Goal: Transaction & Acquisition: Purchase product/service

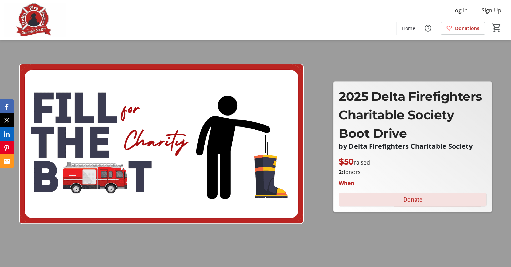
click at [396, 202] on span at bounding box center [412, 199] width 147 height 16
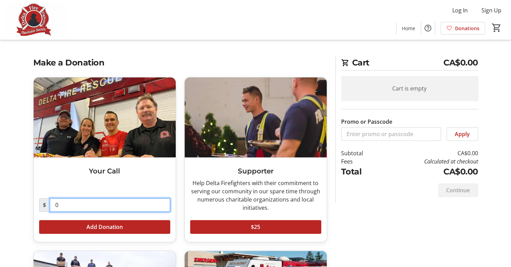
click at [91, 208] on input "0" at bounding box center [110, 205] width 120 height 14
type input "20.00"
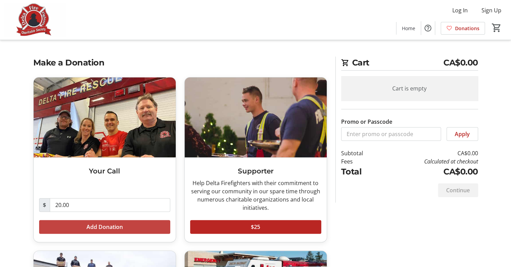
click at [101, 226] on span "Add Donation" at bounding box center [104, 227] width 36 height 8
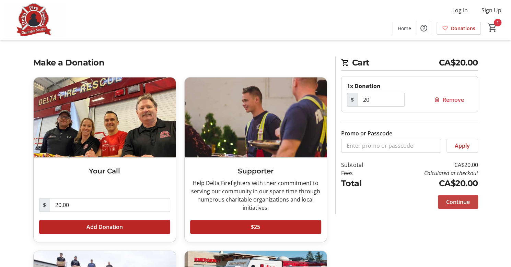
click at [460, 202] on span "Continue" at bounding box center [458, 202] width 24 height 8
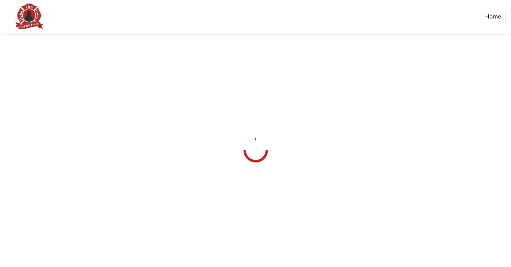
select select "CA"
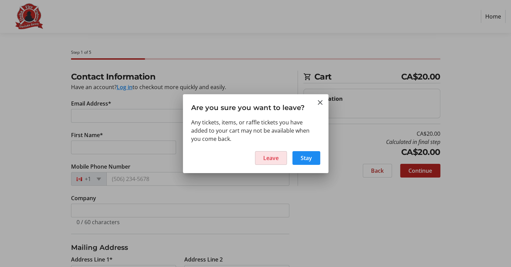
click at [272, 159] on span "Leave" at bounding box center [270, 158] width 15 height 8
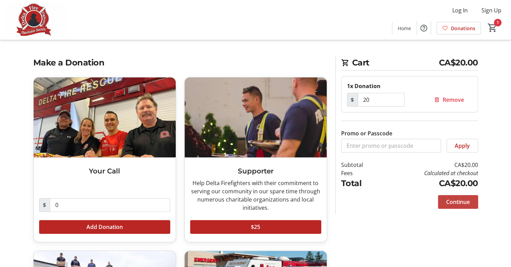
click at [455, 199] on span "Continue" at bounding box center [458, 202] width 24 height 8
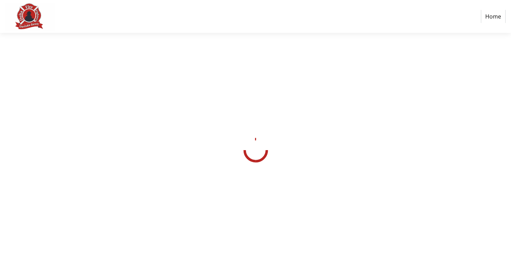
select select "CA"
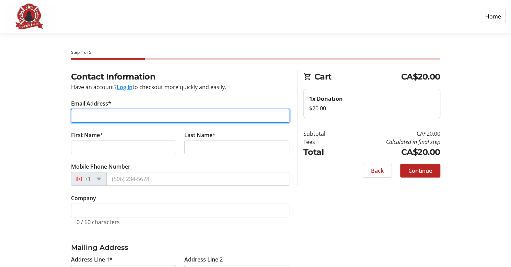
click at [134, 119] on input "Email Address*" at bounding box center [180, 116] width 218 height 14
type input "[PERSON_NAME][EMAIL_ADDRESS][DOMAIN_NAME]"
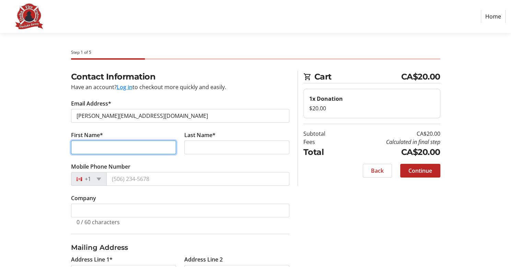
click at [127, 149] on input "First Name*" at bounding box center [123, 148] width 105 height 14
type input "[PERSON_NAME]"
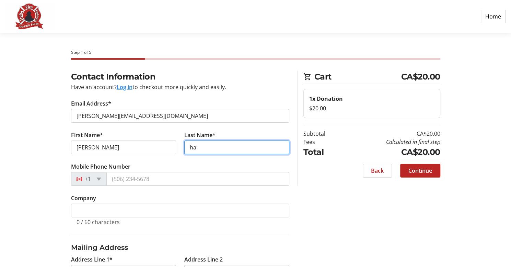
type input "h"
type input "Haty"
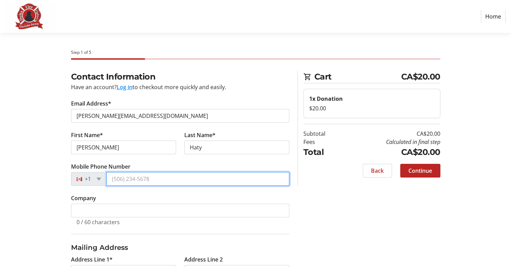
click at [127, 178] on input "Mobile Phone Number" at bounding box center [197, 179] width 183 height 14
type input "[PHONE_NUMBER]"
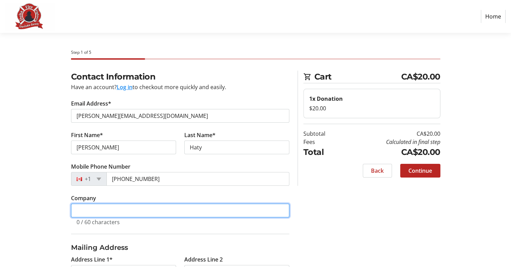
click at [84, 211] on input "Company" at bounding box center [180, 211] width 218 height 14
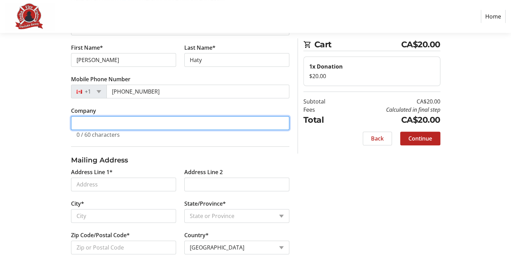
scroll to position [91, 0]
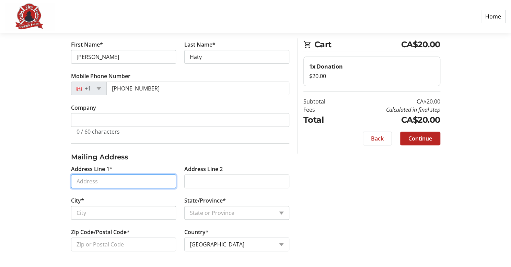
click at [98, 180] on input "Address Line 1*" at bounding box center [123, 182] width 105 height 14
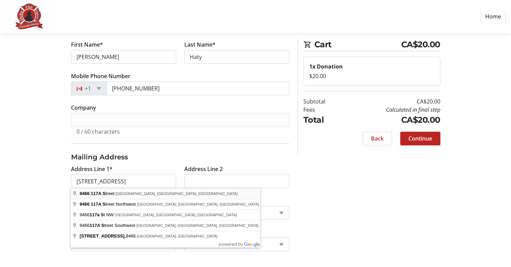
type input "[STREET_ADDRESS]"
type input "Delta"
select select "BC"
type input "V4C 6E4"
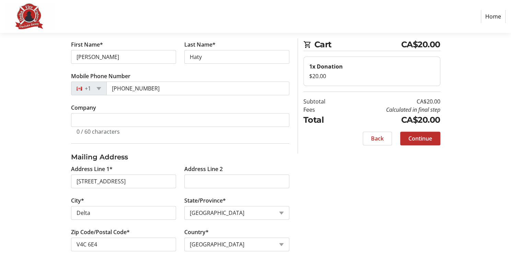
click at [423, 136] on span "Continue" at bounding box center [420, 138] width 24 height 8
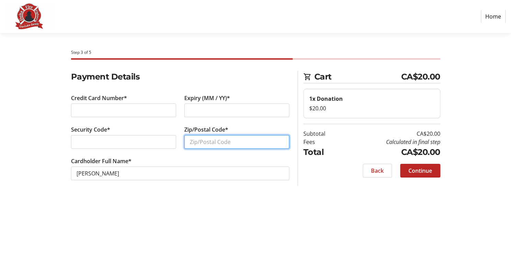
click at [220, 144] on input "Zip/Postal Code*" at bounding box center [236, 142] width 105 height 14
type input "V4C6E4"
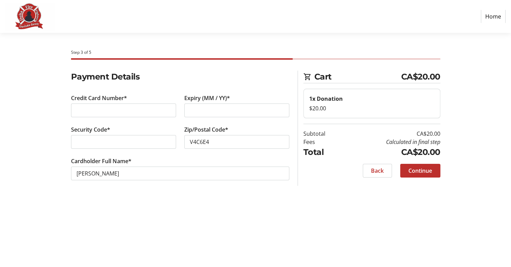
click at [418, 170] on span "Continue" at bounding box center [420, 171] width 24 height 8
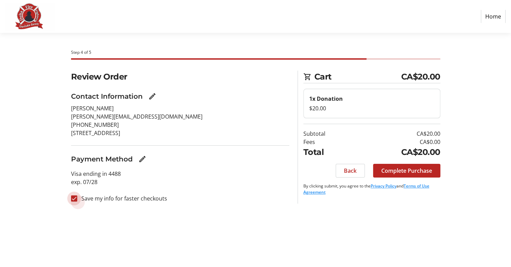
click at [75, 199] on input "Save my info for faster checkouts" at bounding box center [74, 198] width 6 height 6
checkbox input "false"
click at [401, 172] on span "Complete Purchase" at bounding box center [406, 171] width 51 height 8
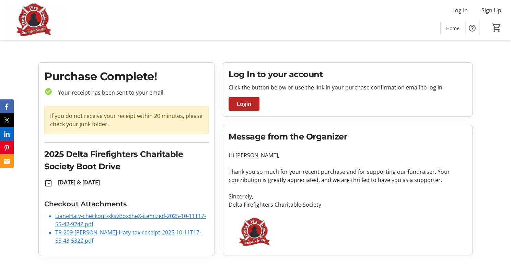
click at [90, 233] on link "TR-209-[PERSON_NAME]-Haty-tax-receipt-2025-10-11T17-55-43-532Z.pdf" at bounding box center [128, 237] width 146 height 16
